Goal: Find specific page/section

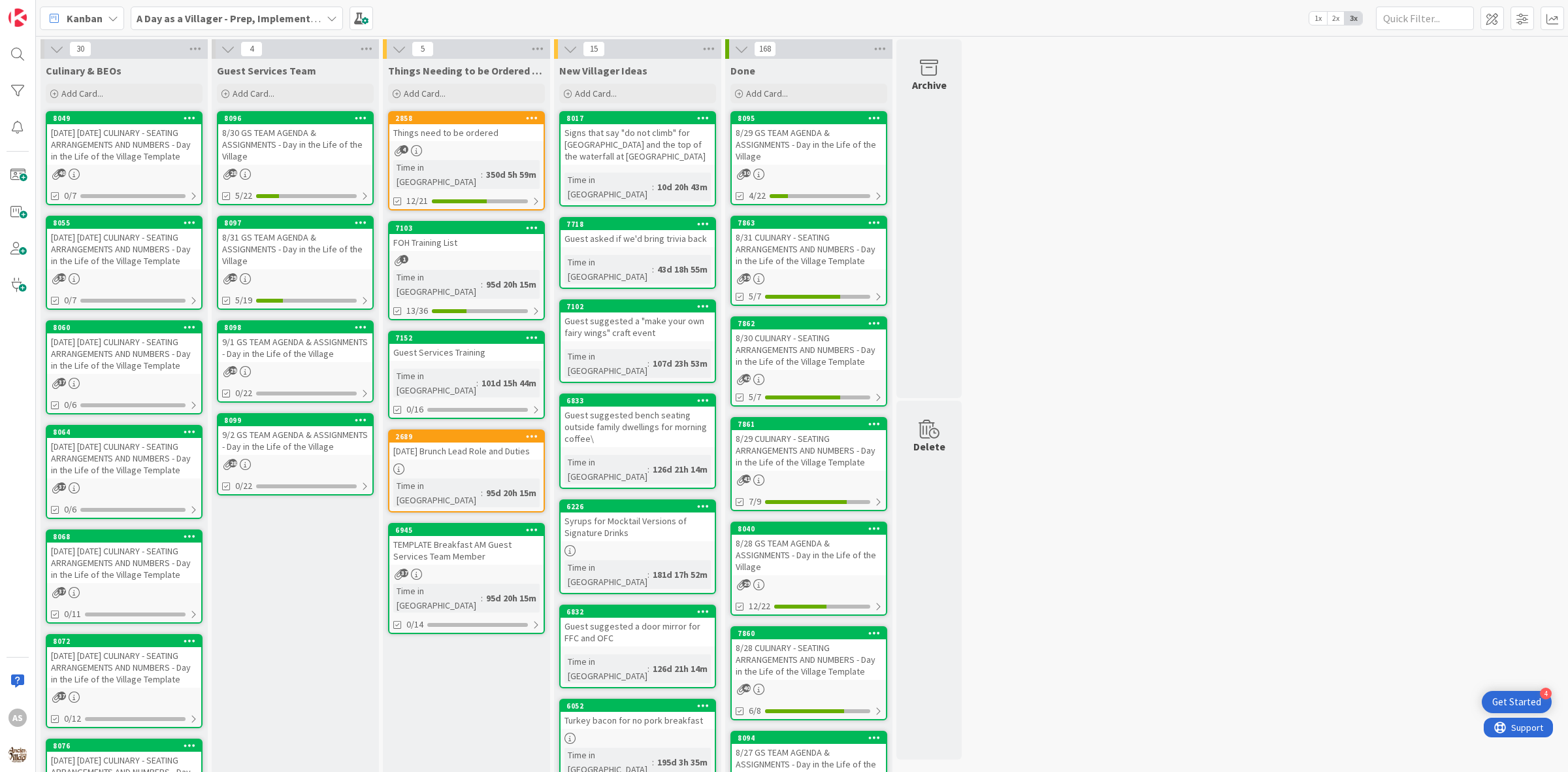
drag, startPoint x: 0, startPoint y: 0, endPoint x: 273, endPoint y: 154, distance: 313.4
click at [273, 154] on div "8/30 GS TEAM AGENDA & ASSIGNMENTS - Day in the Life of the Village" at bounding box center [295, 145] width 154 height 41
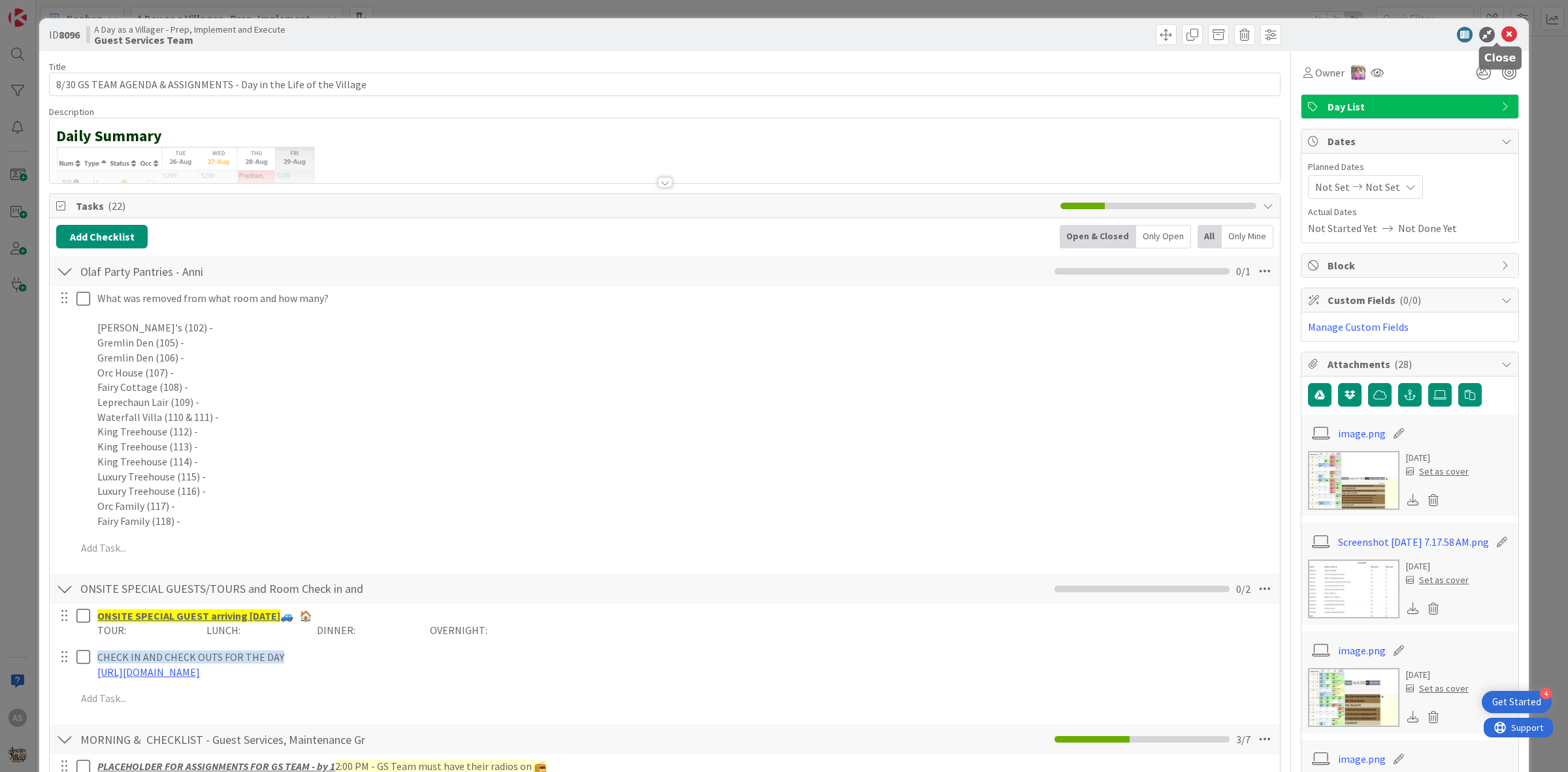
click at [1502, 33] on icon at bounding box center [1510, 35] width 16 height 16
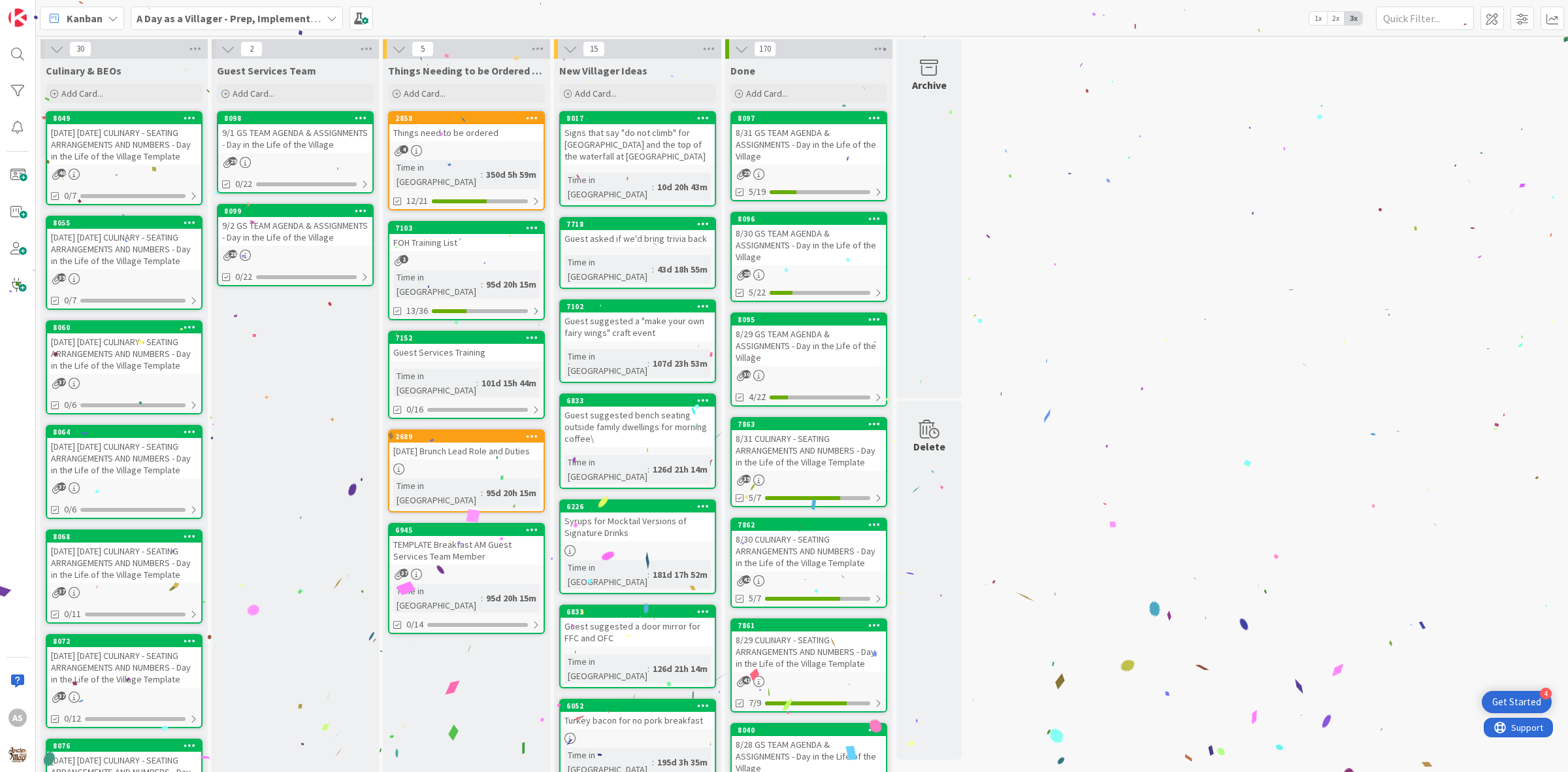
click at [325, 152] on link "8098 9/1 GS TEAM AGENDA & ASSIGNMENTS - Day in the Life of the Village 29 0/22" at bounding box center [295, 152] width 157 height 83
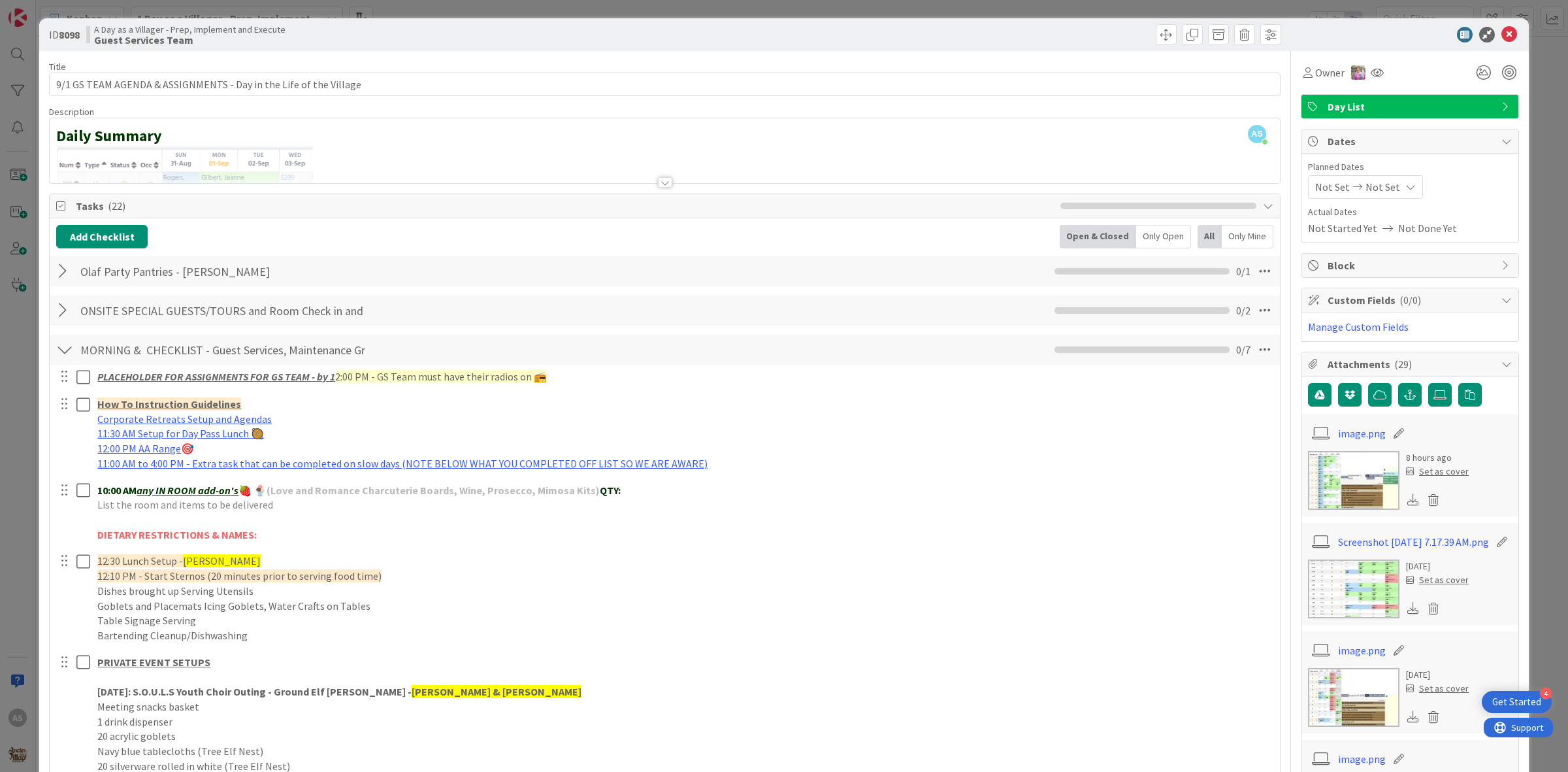
click at [57, 276] on div at bounding box center [64, 271] width 17 height 23
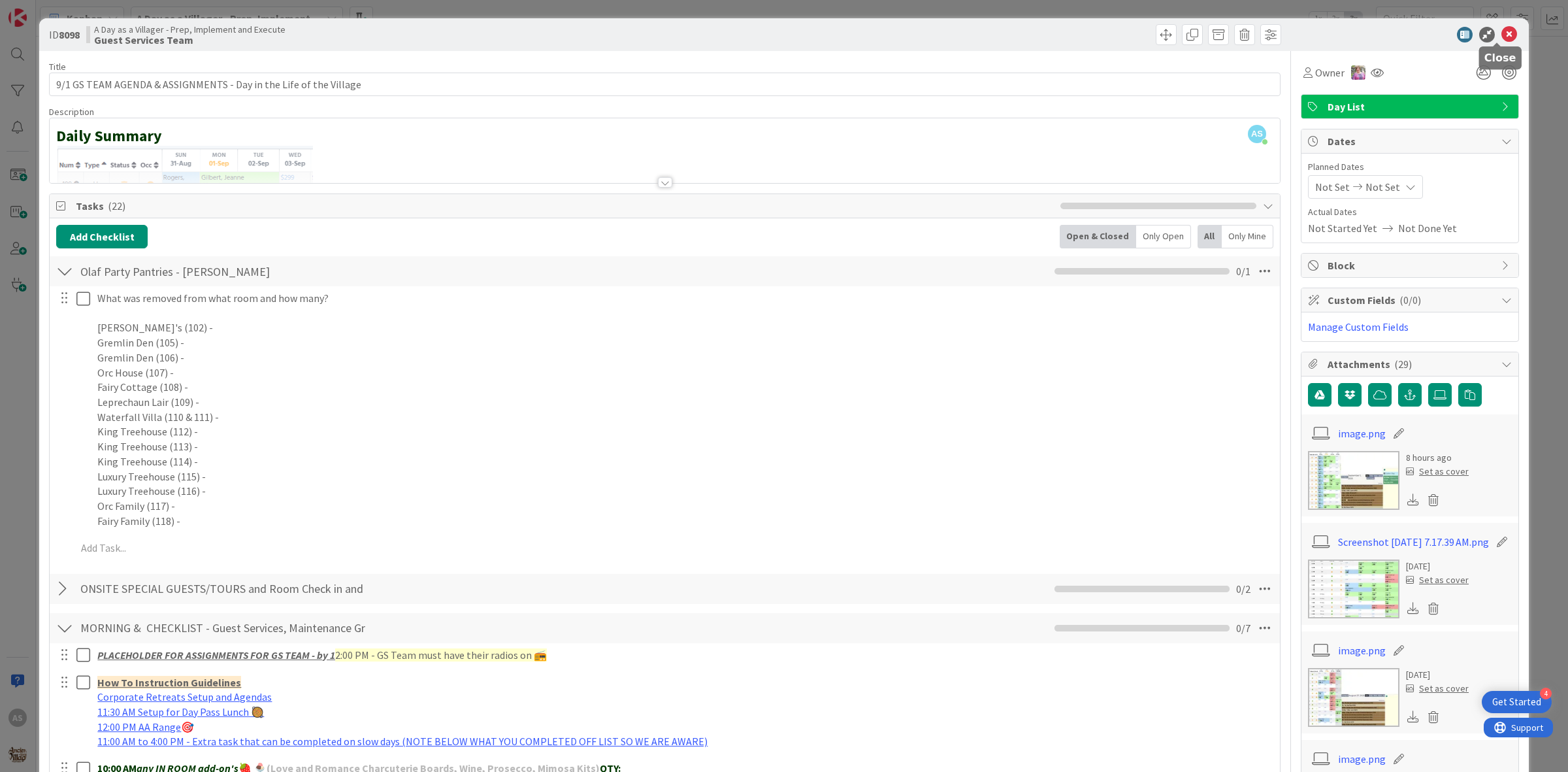
click at [1502, 34] on icon at bounding box center [1510, 35] width 16 height 16
